Goal: Transaction & Acquisition: Purchase product/service

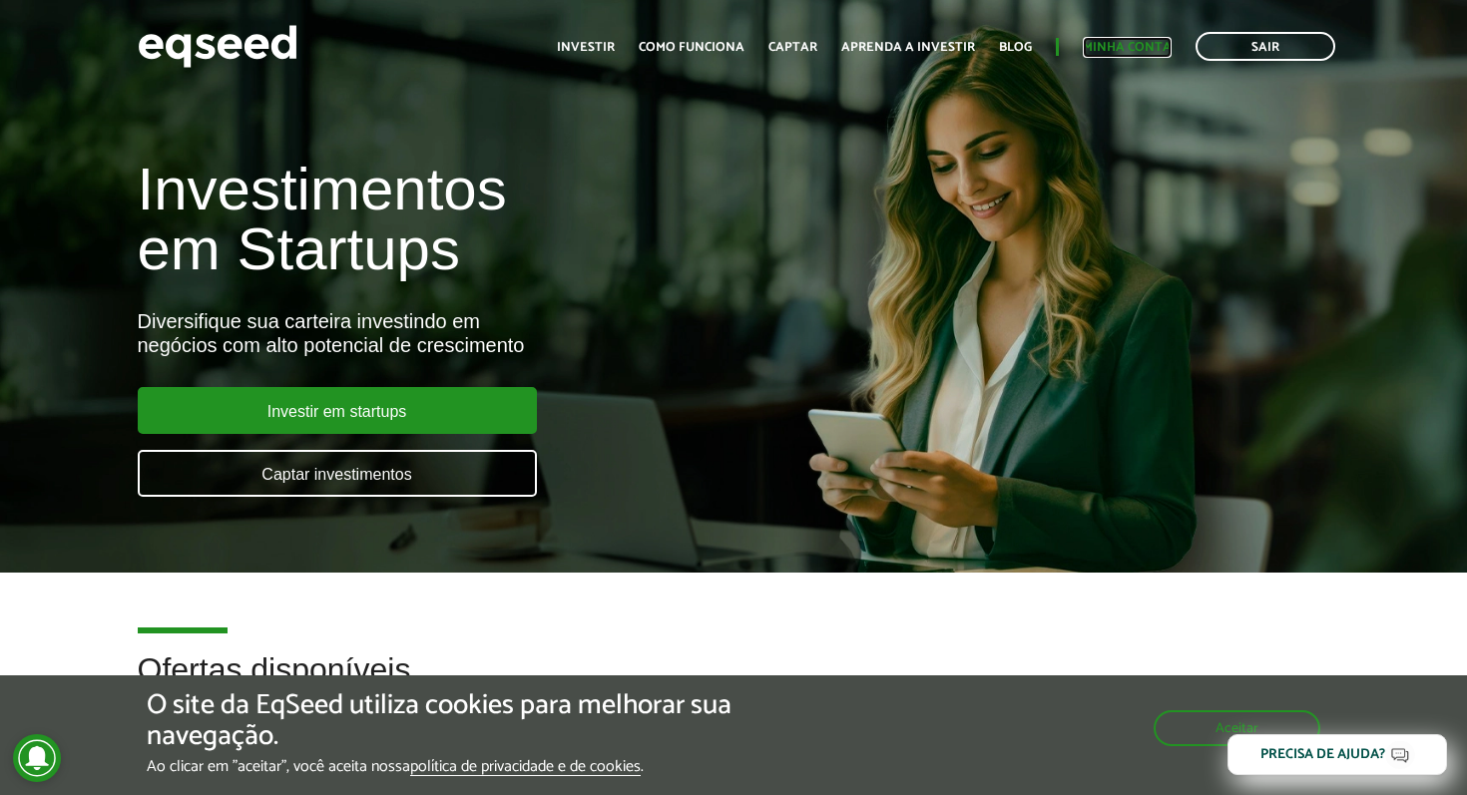
click at [1137, 54] on link "Minha conta" at bounding box center [1127, 47] width 89 height 13
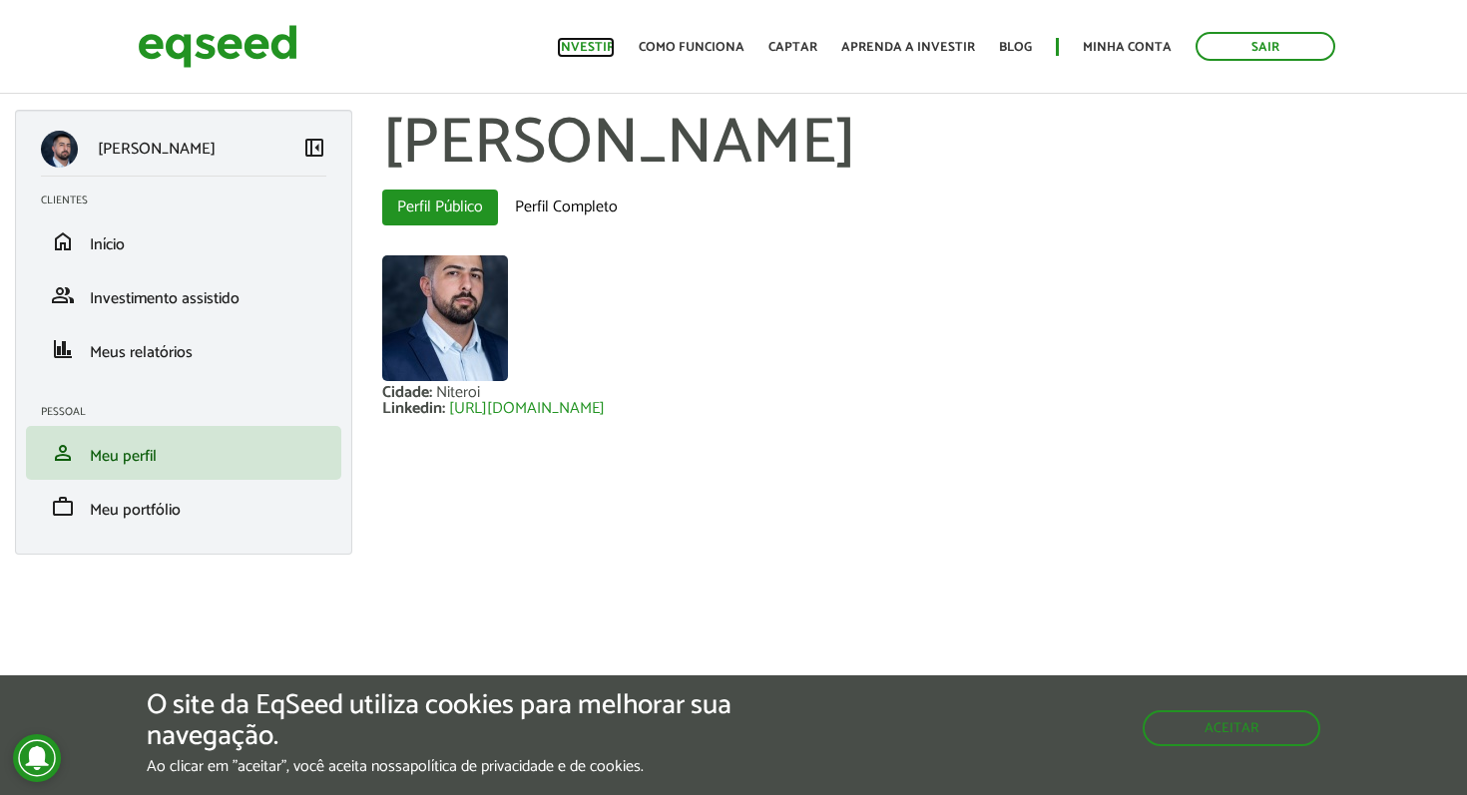
click at [615, 49] on link "Investir" at bounding box center [586, 47] width 58 height 13
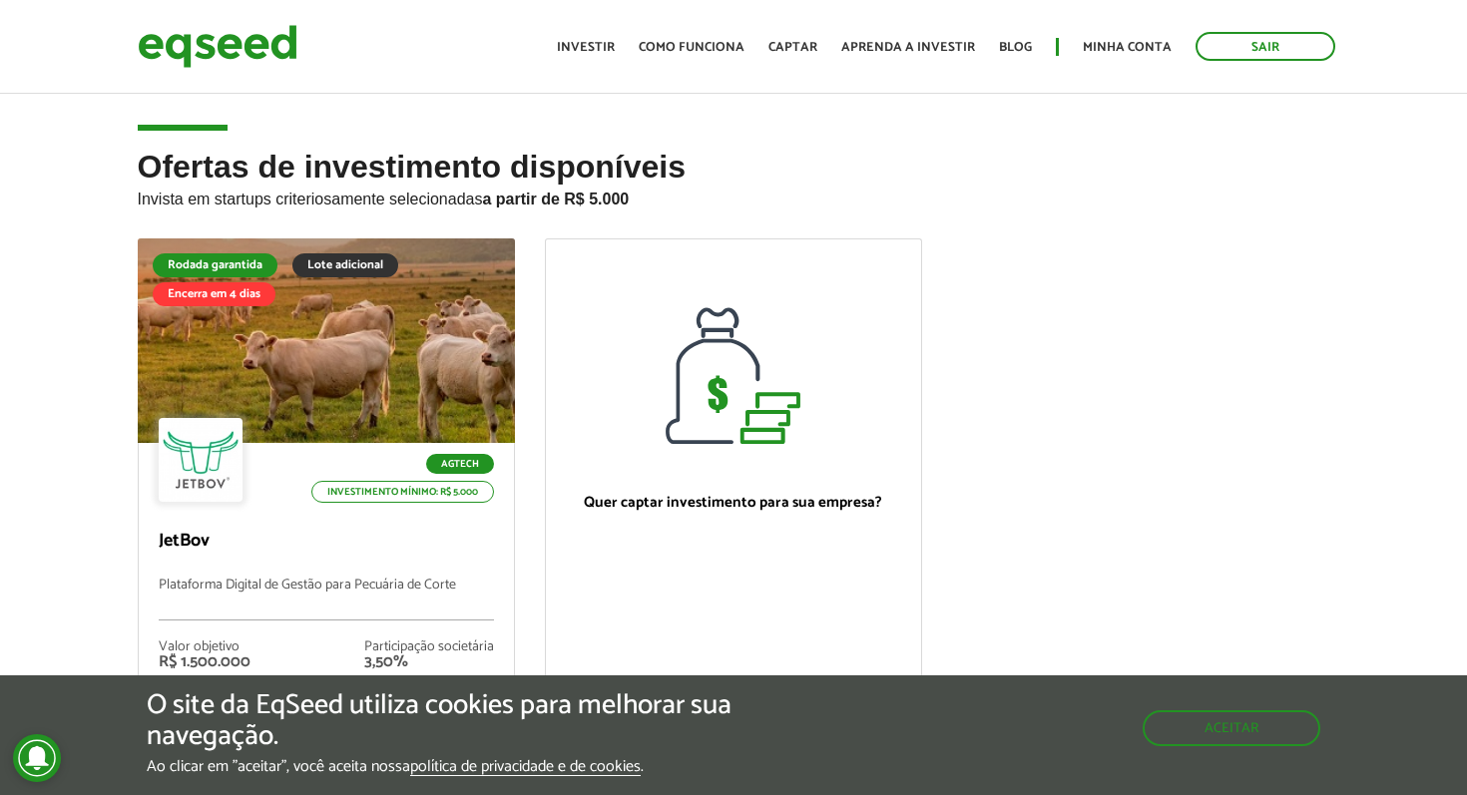
click at [825, 51] on ul "Início Investir Como funciona Captar Aprenda a investir Blog Minha conta Sair" at bounding box center [946, 46] width 798 height 29
click at [812, 48] on link "Captar" at bounding box center [793, 47] width 49 height 13
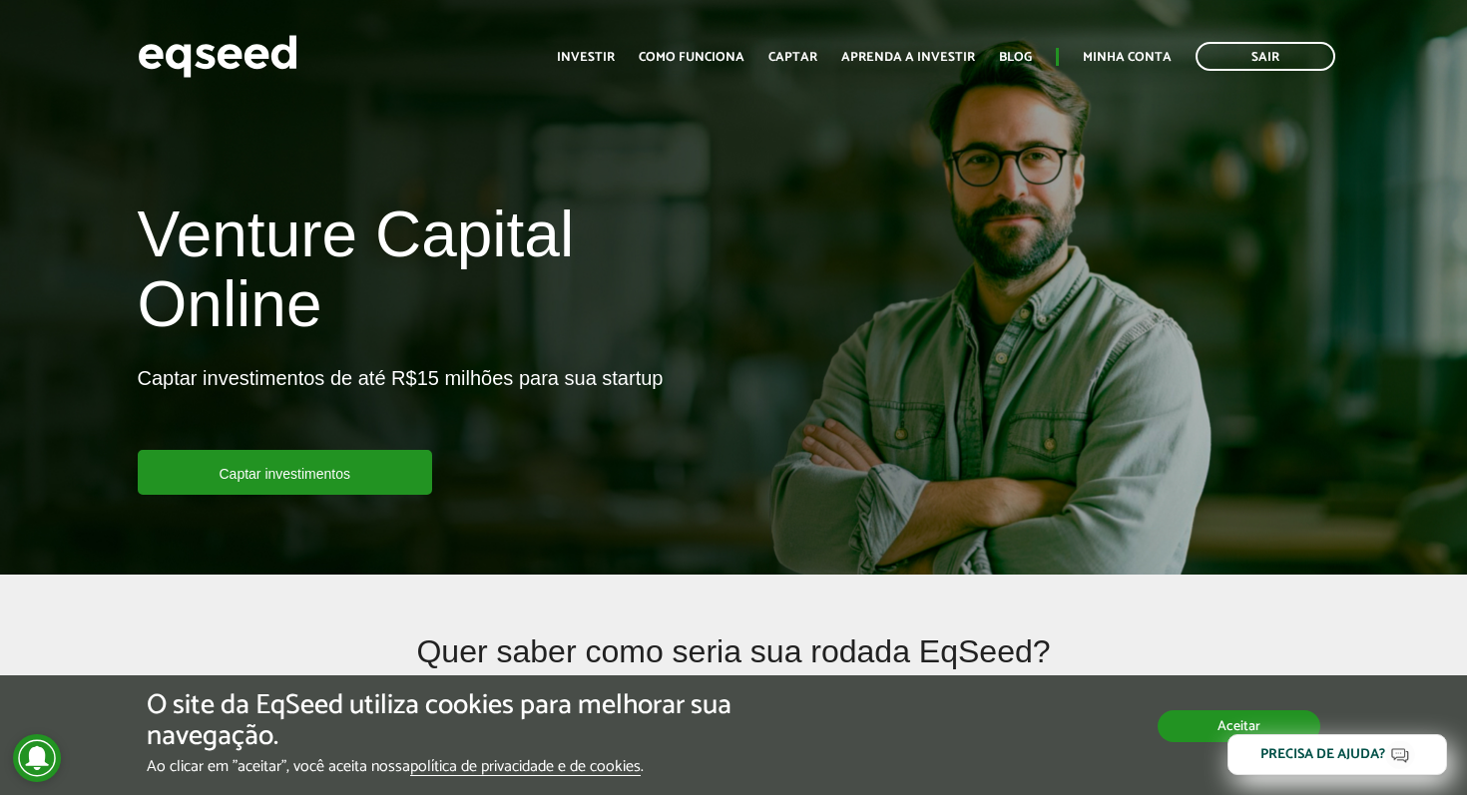
click at [1165, 744] on div "O site da EqSeed utiliza cookies para melhorar sua navegação. Ao clicar em "ace…" at bounding box center [734, 734] width 1174 height 86
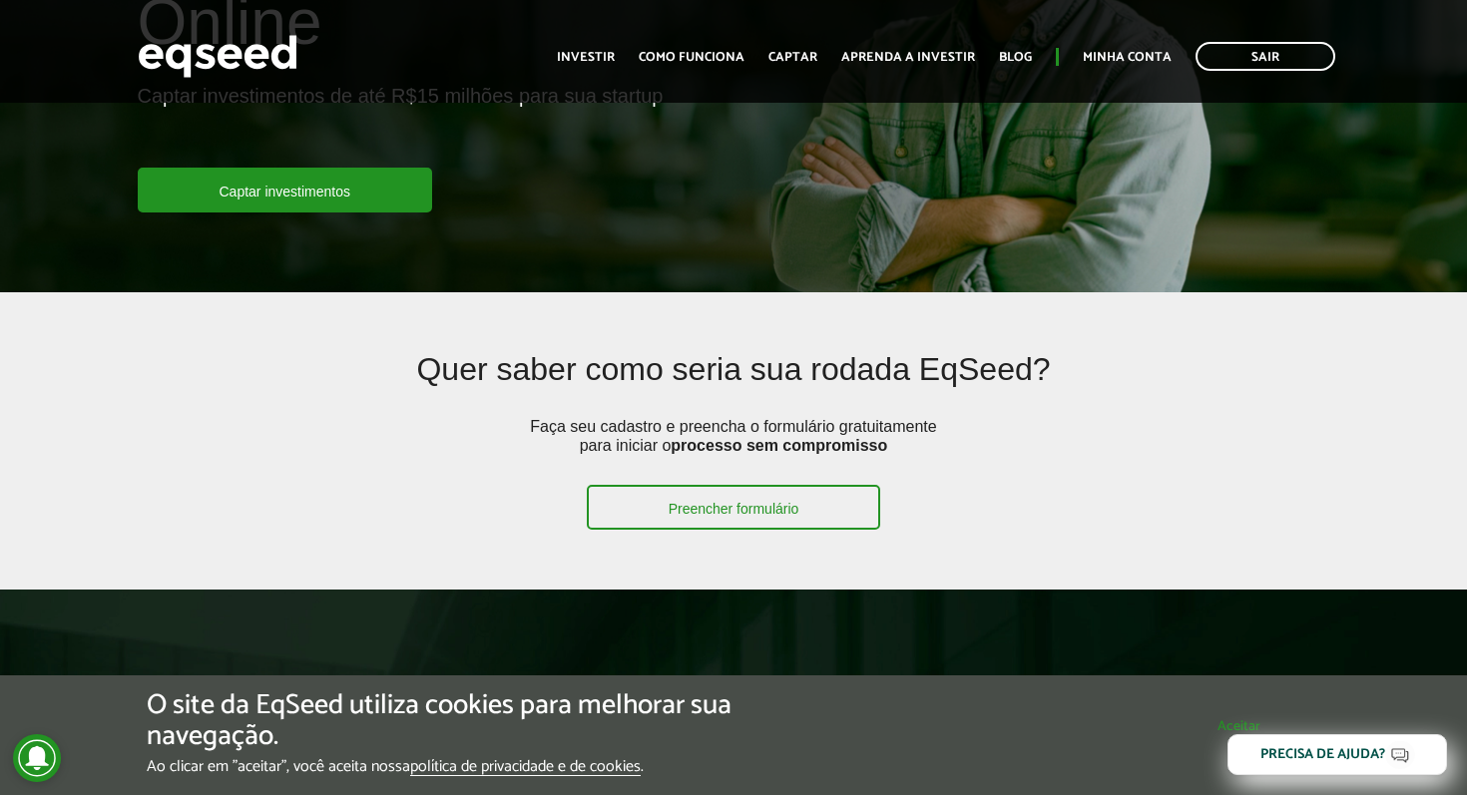
scroll to position [340, 0]
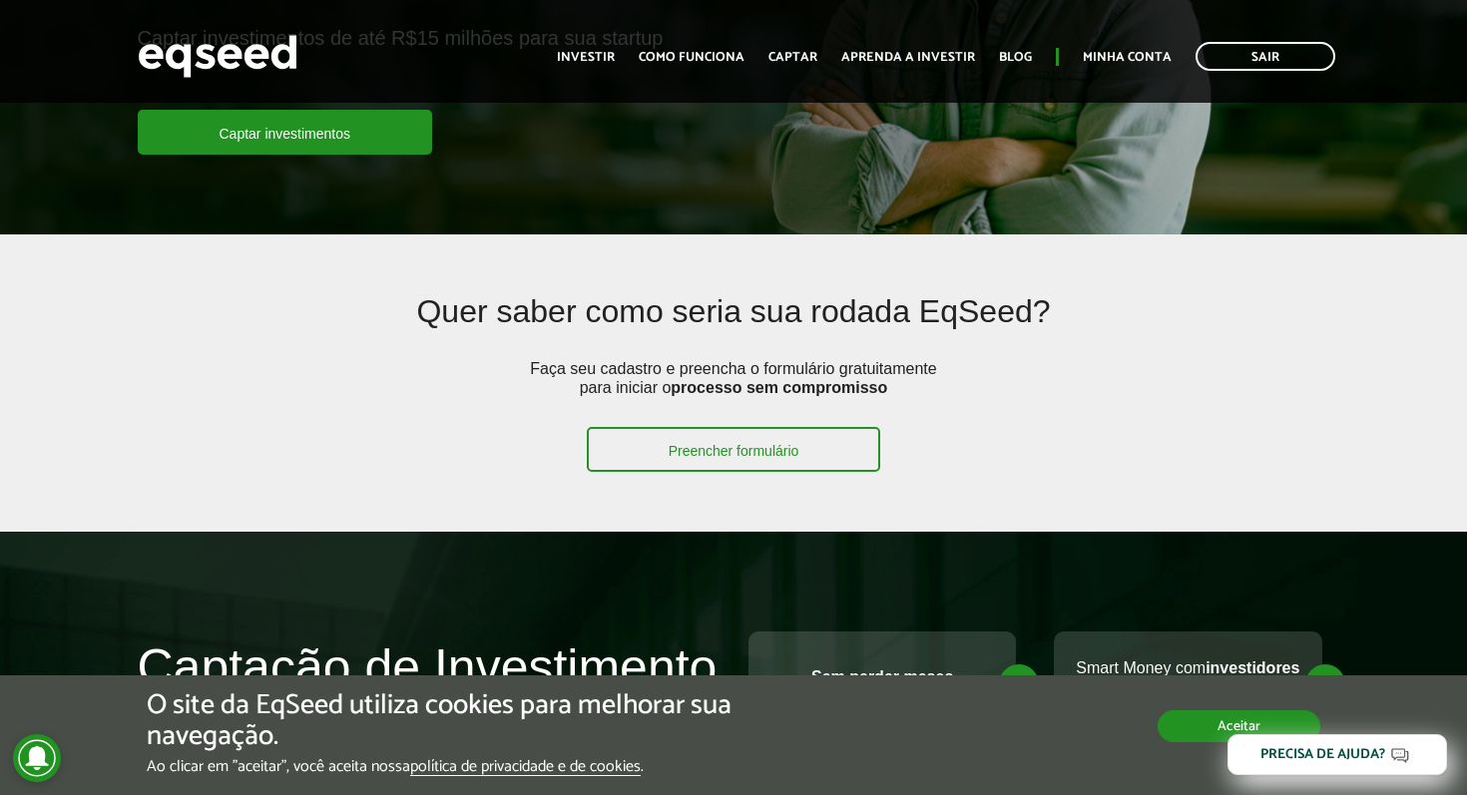
click at [1204, 724] on button "Aceitar" at bounding box center [1239, 727] width 163 height 32
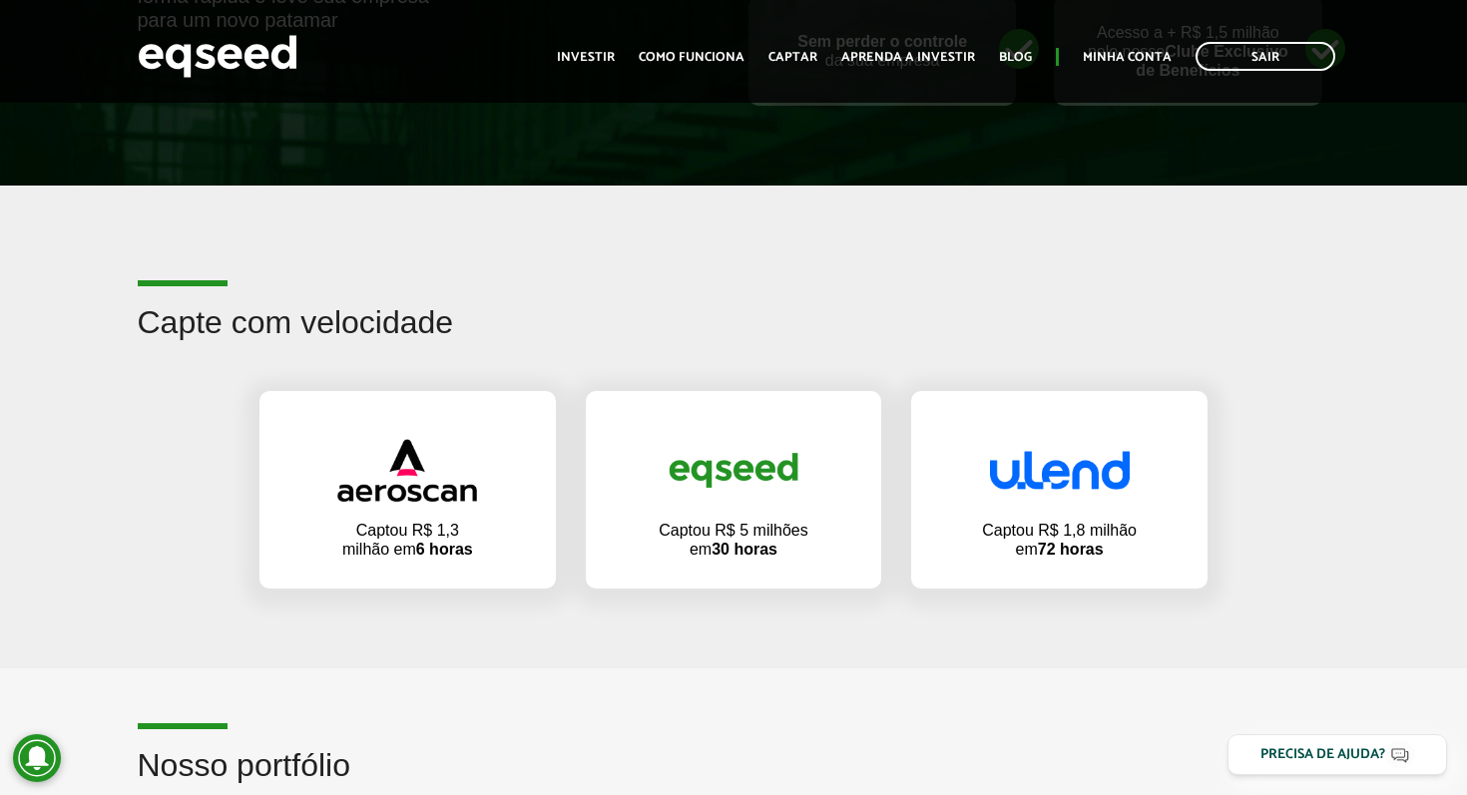
scroll to position [1103, 0]
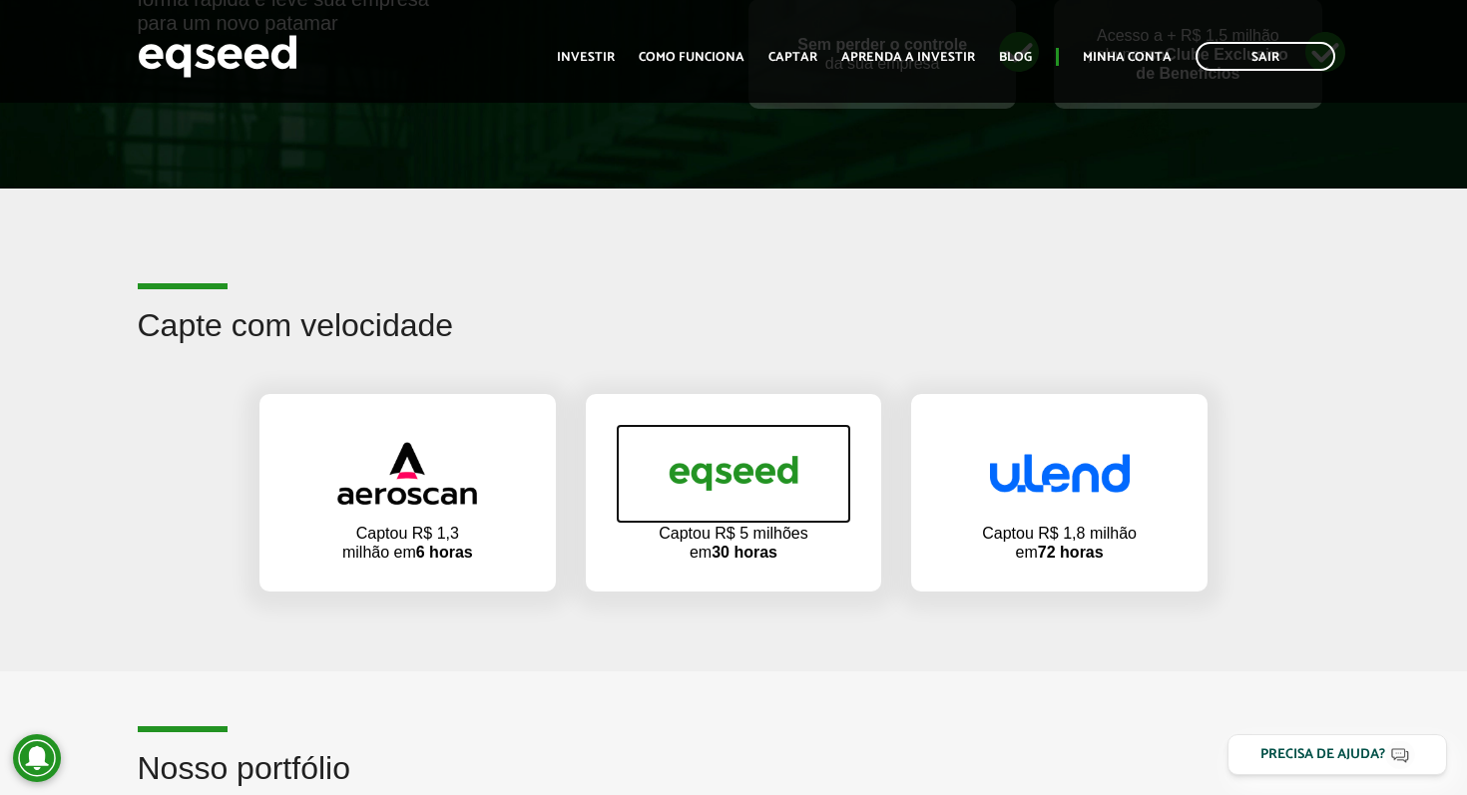
click at [706, 514] on link at bounding box center [734, 474] width 237 height 100
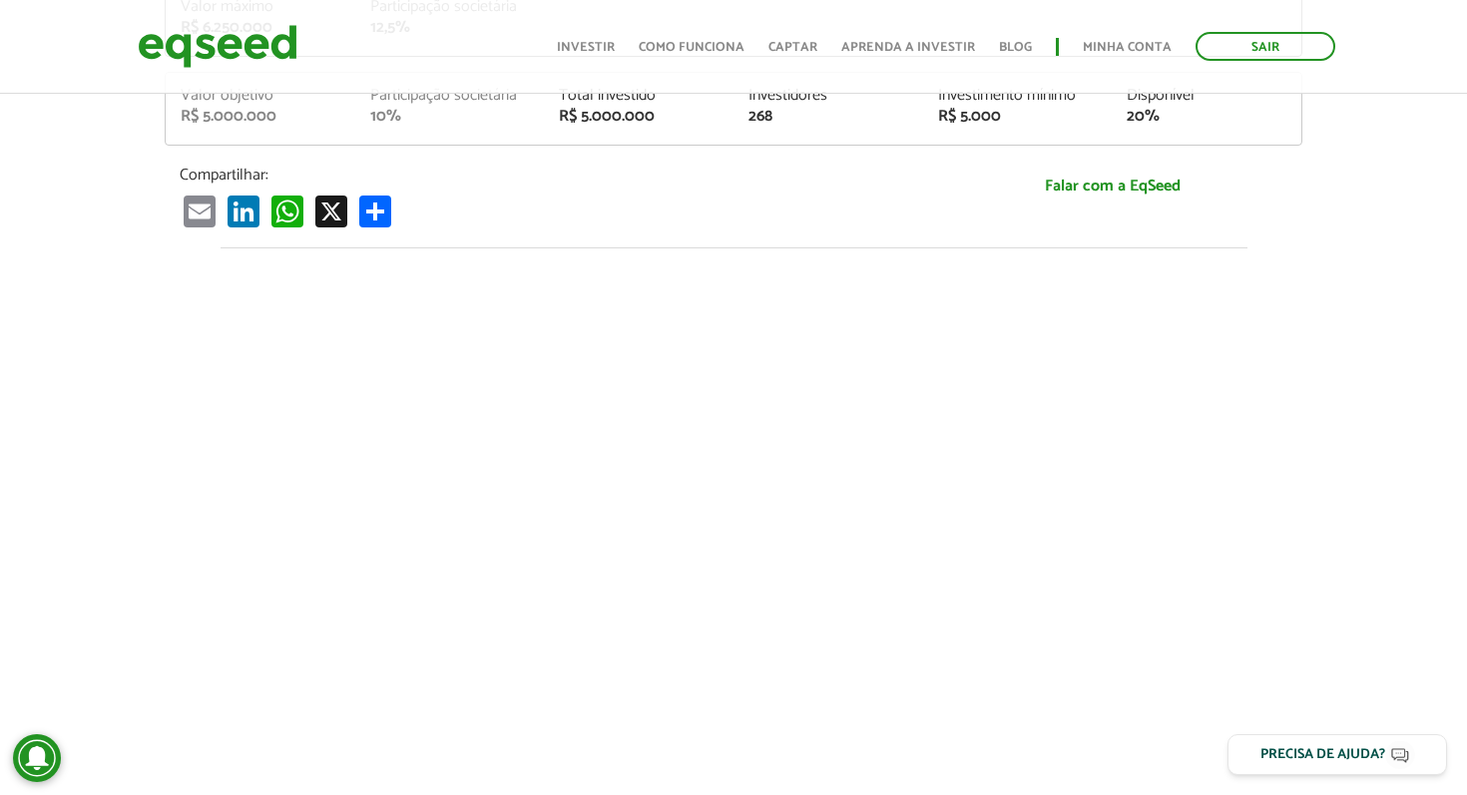
scroll to position [396, 0]
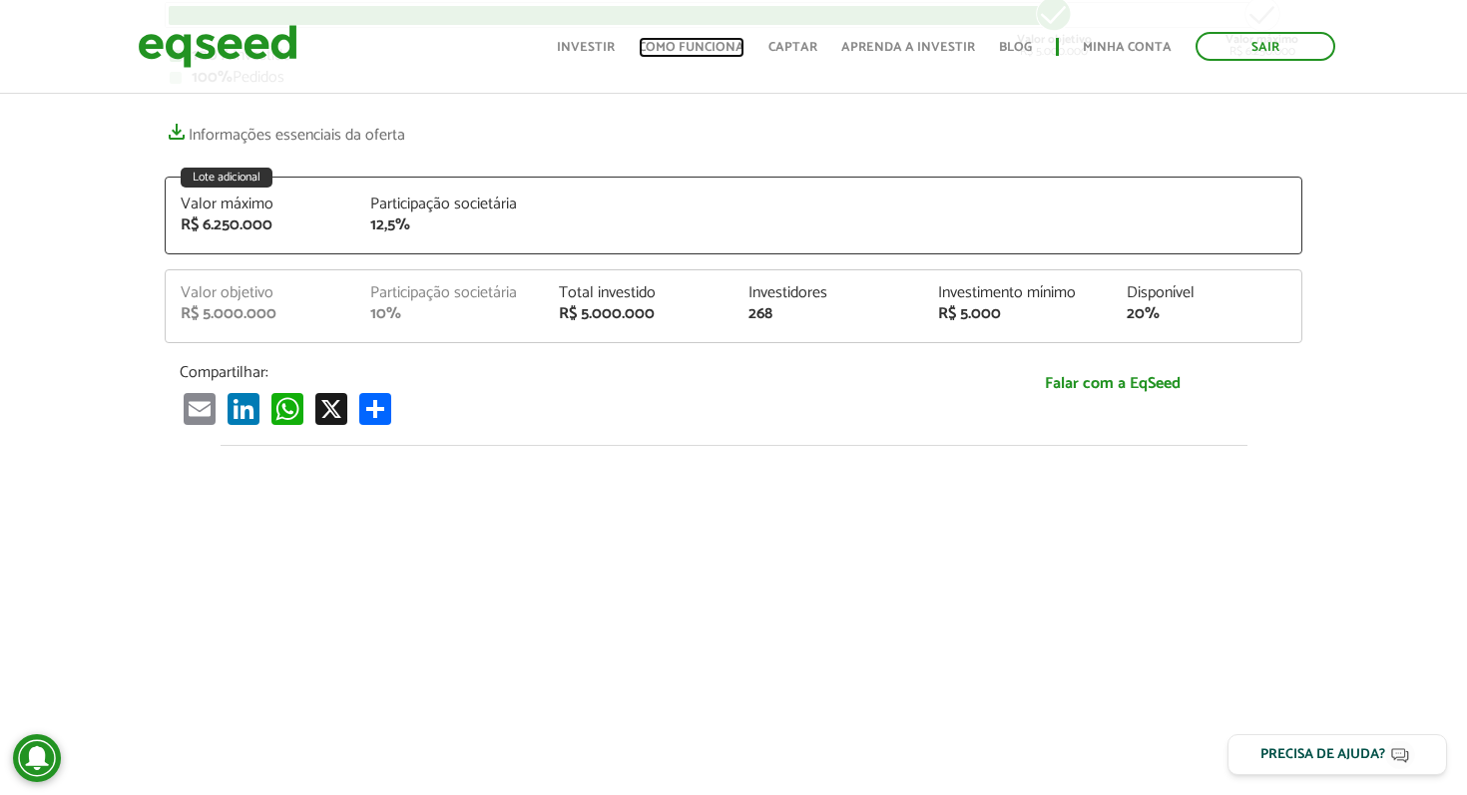
click at [682, 53] on link "Como funciona" at bounding box center [692, 47] width 106 height 13
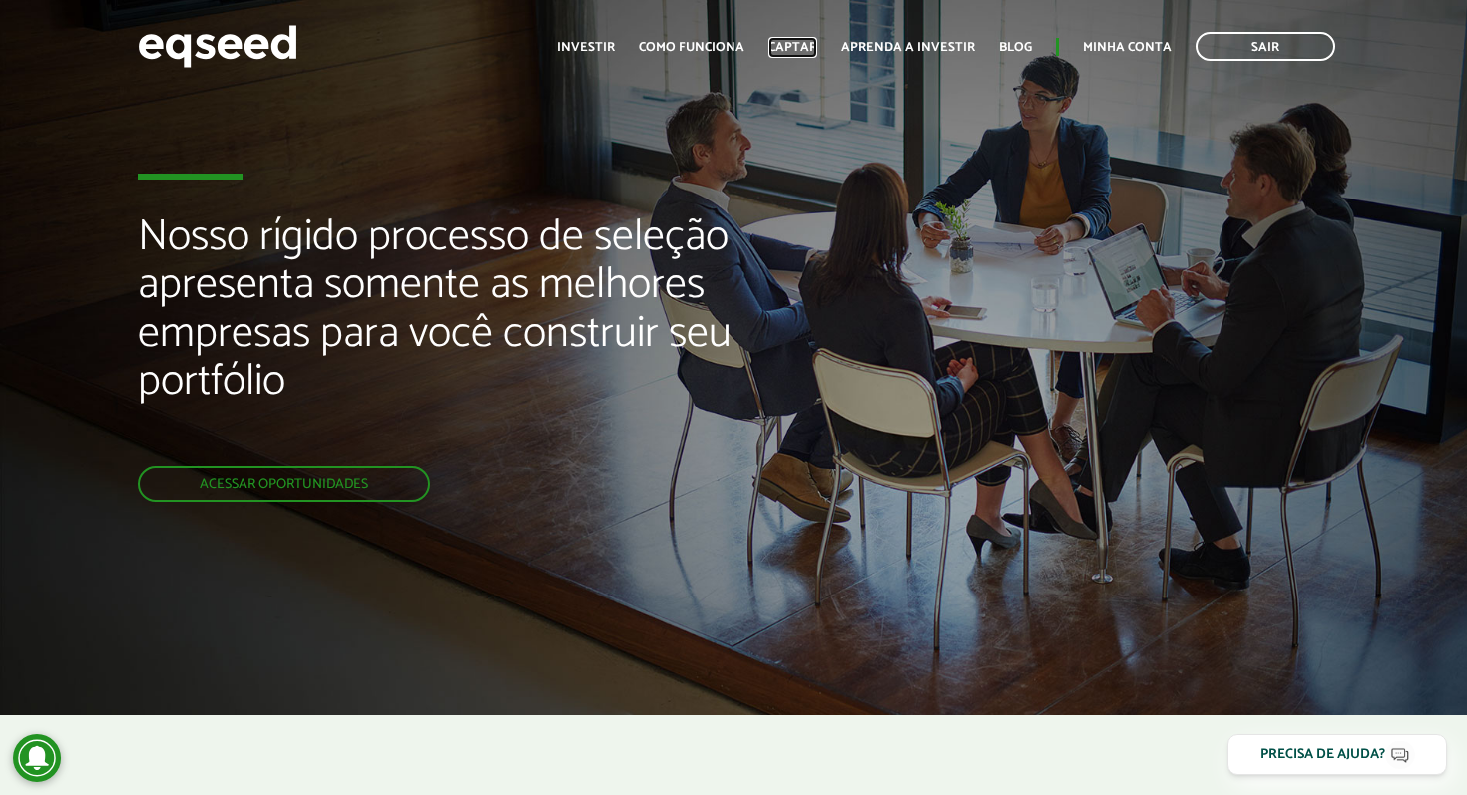
click at [782, 47] on link "Captar" at bounding box center [793, 47] width 49 height 13
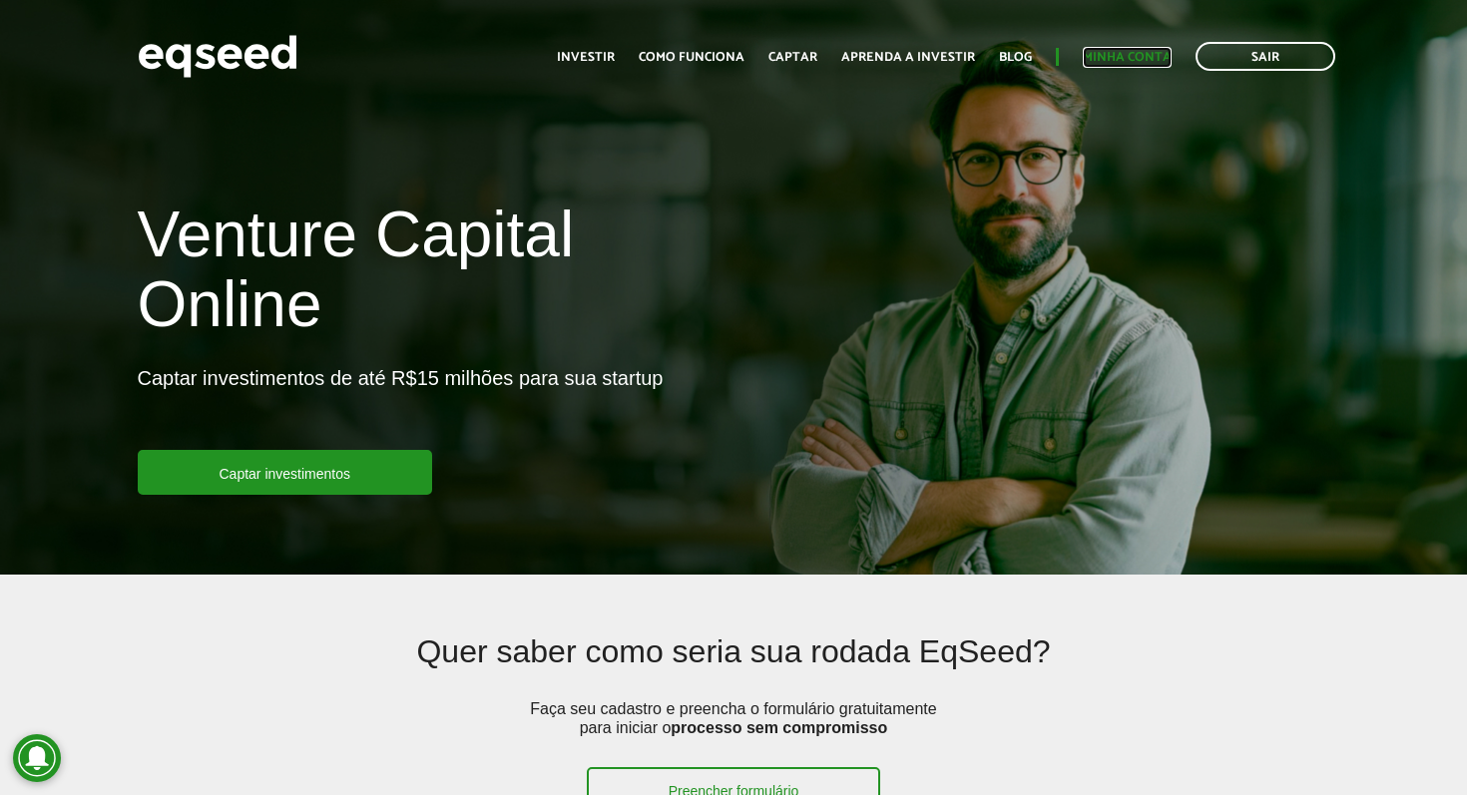
click at [1108, 54] on link "Minha conta" at bounding box center [1127, 57] width 89 height 13
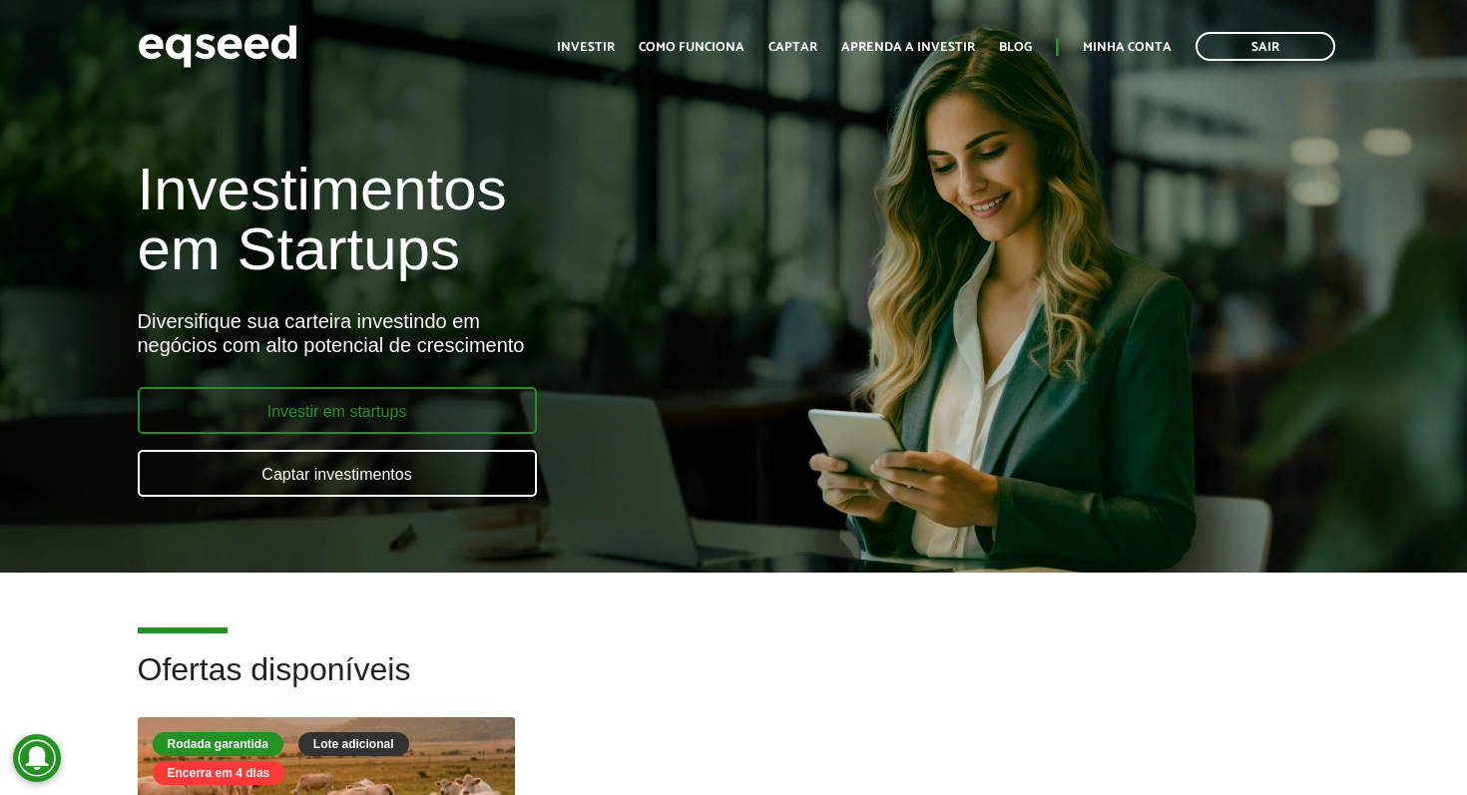
click at [398, 411] on link "Investir em startups" at bounding box center [337, 410] width 399 height 47
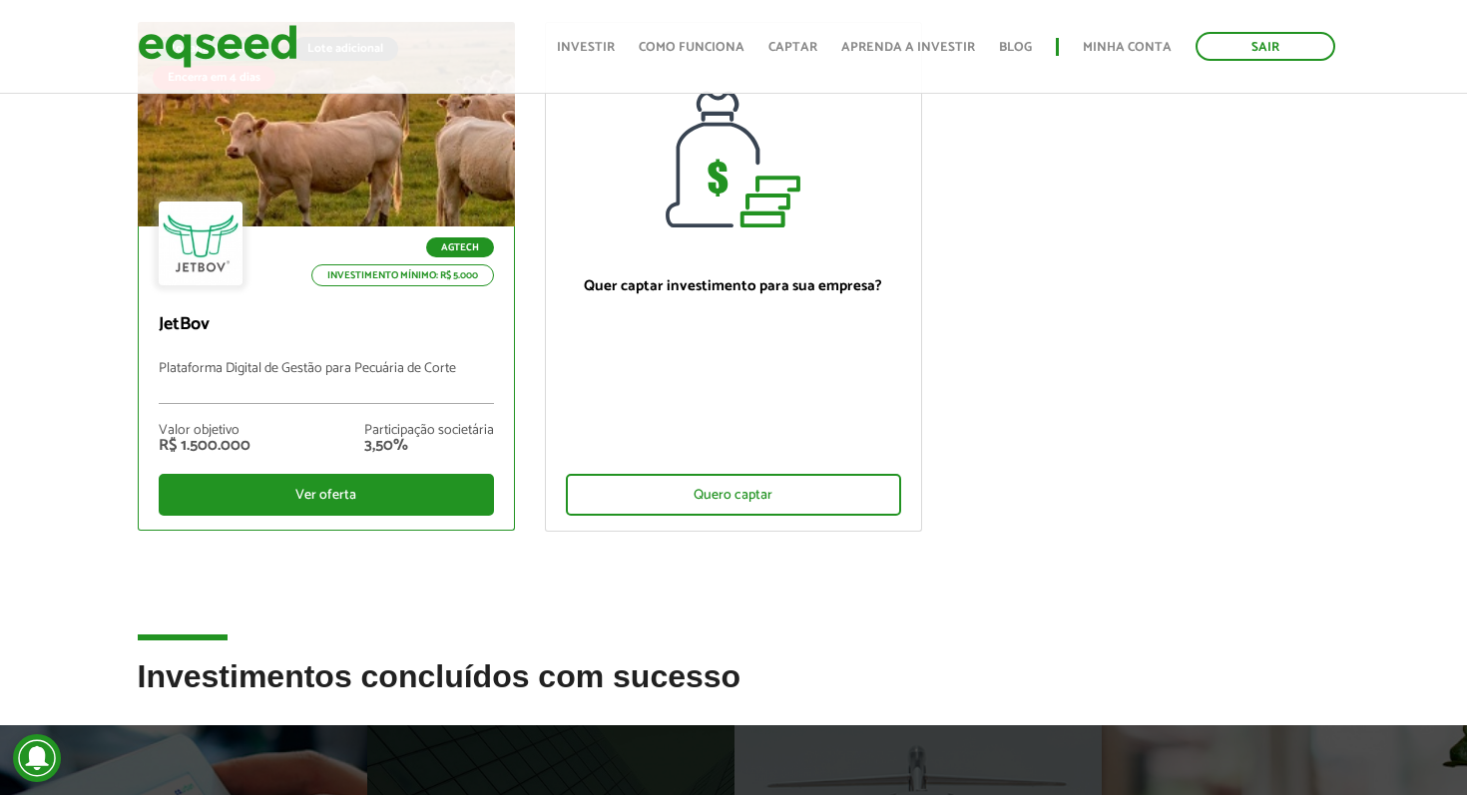
scroll to position [213, 0]
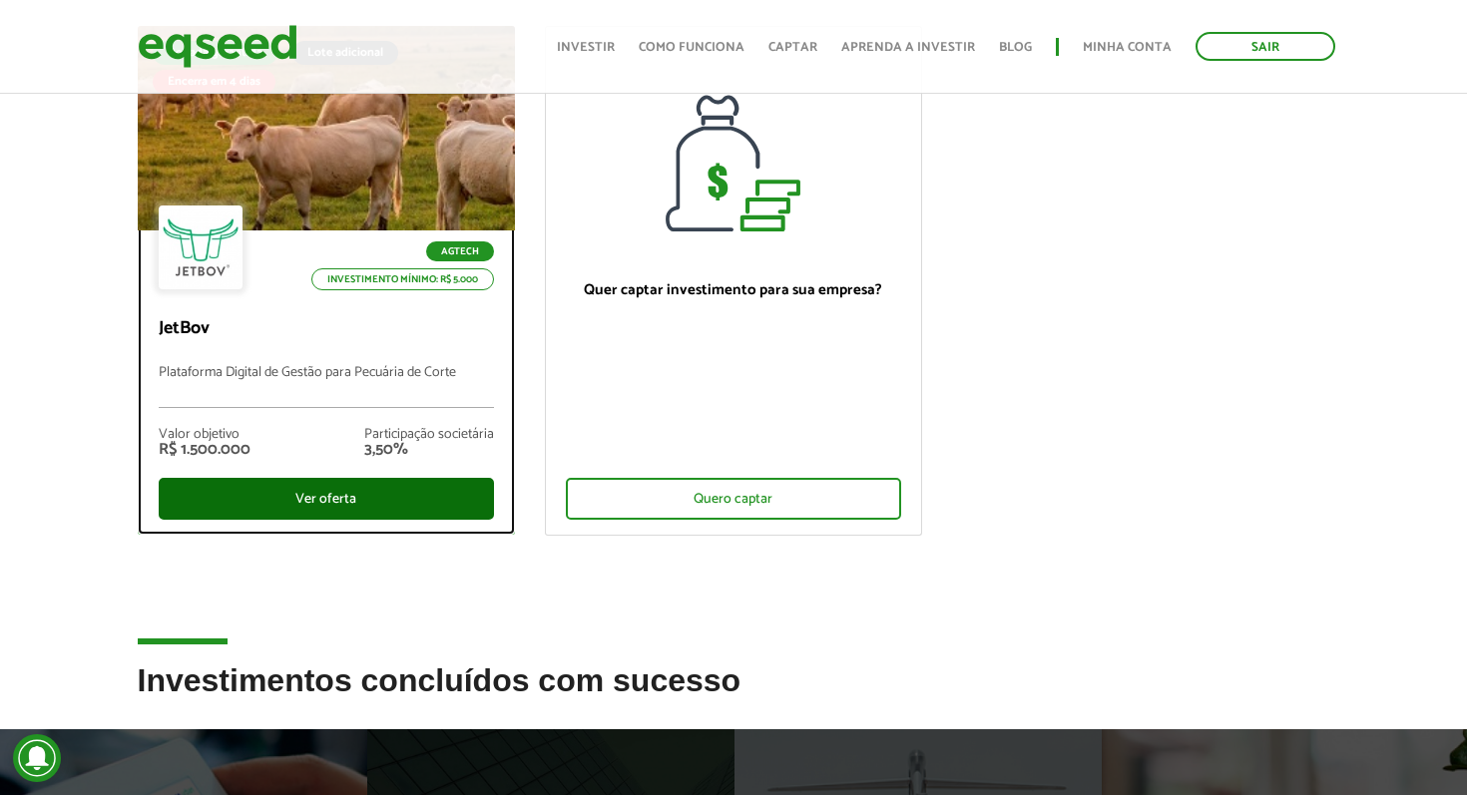
click at [449, 515] on div "Ver oferta" at bounding box center [326, 499] width 335 height 42
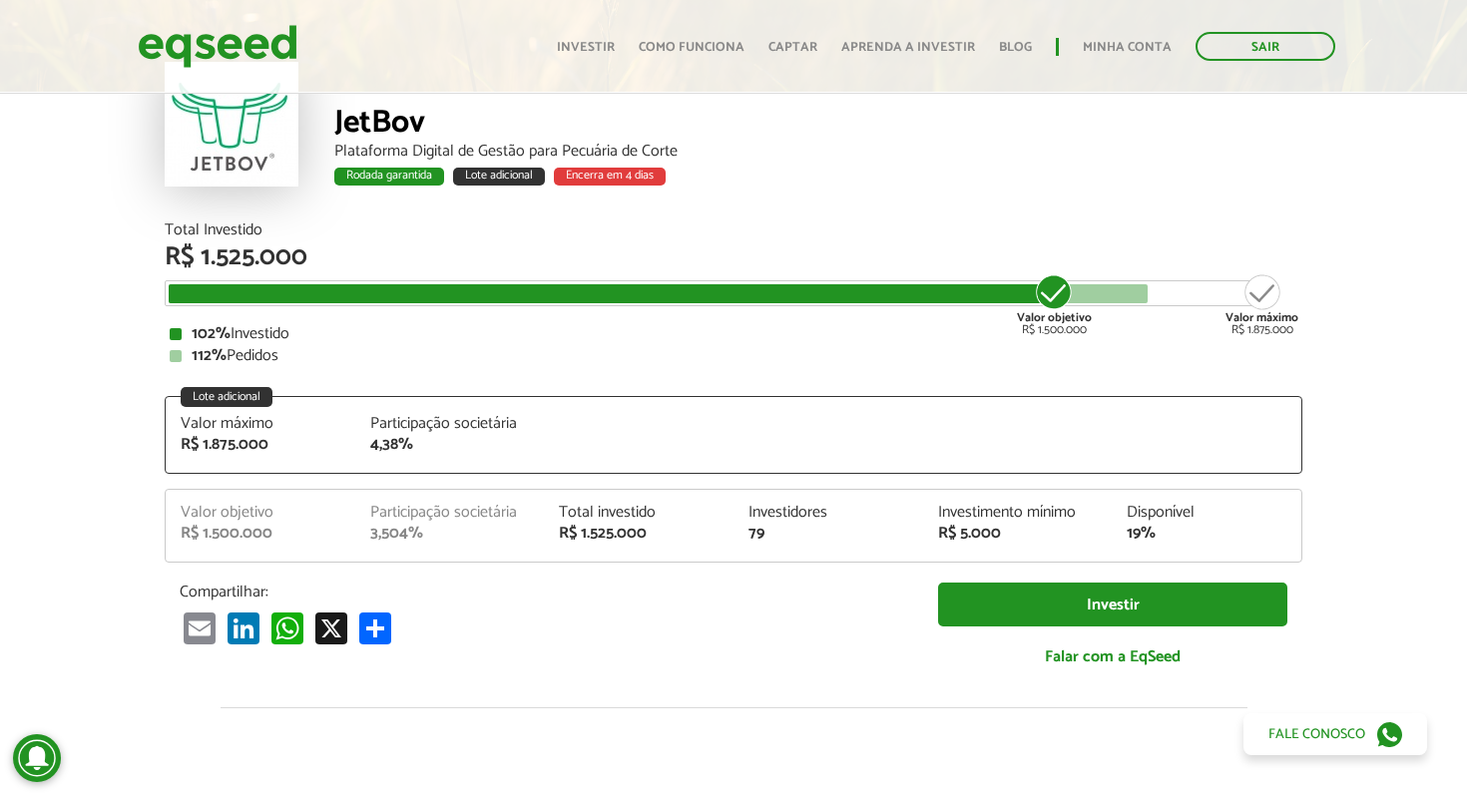
scroll to position [98, 0]
